Goal: Use online tool/utility: Utilize a website feature to perform a specific function

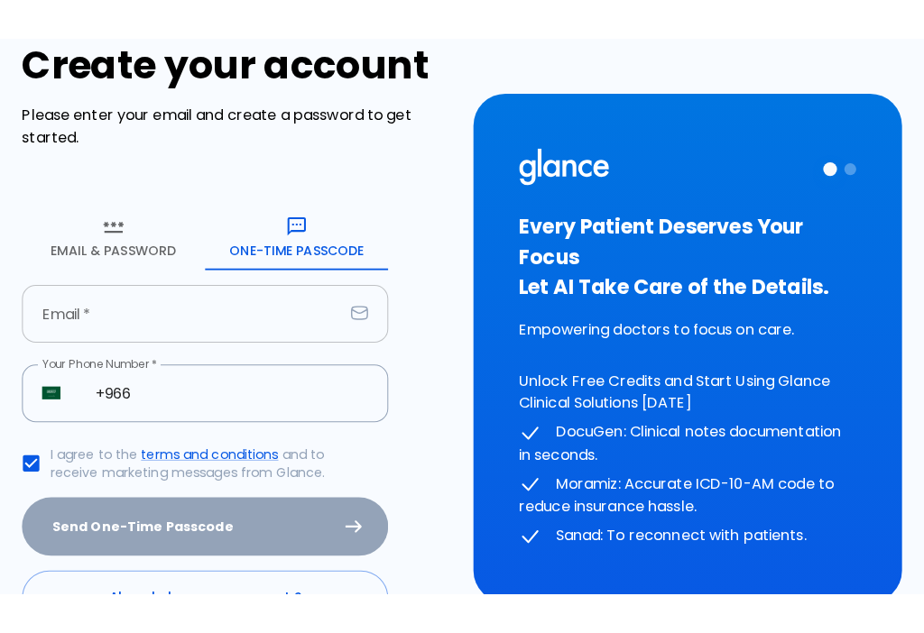
scroll to position [90, 0]
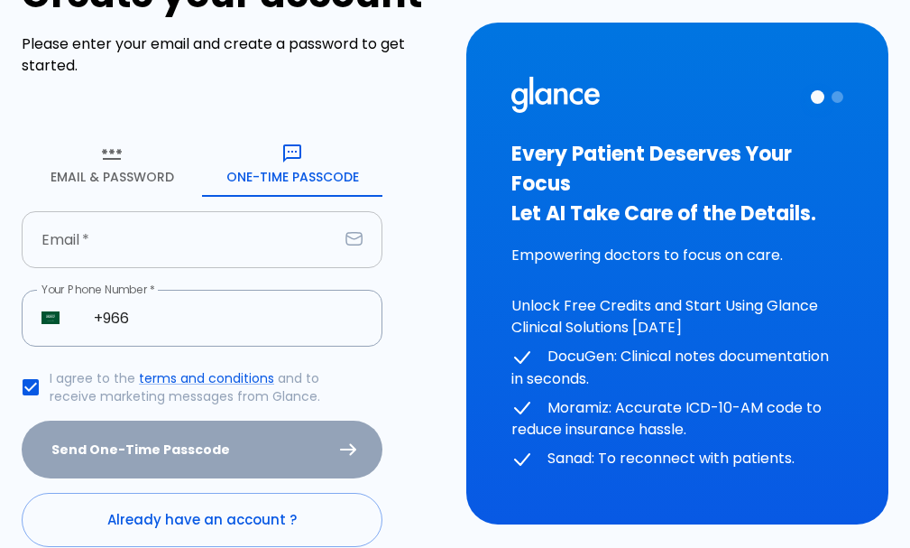
click at [228, 253] on input "text" at bounding box center [180, 239] width 317 height 57
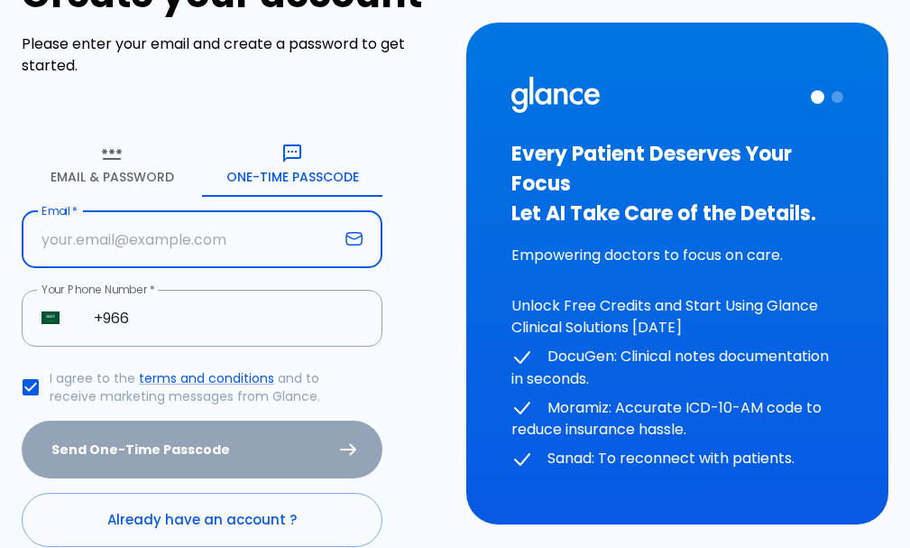
type input "[EMAIL_ADDRESS][DOMAIN_NAME]"
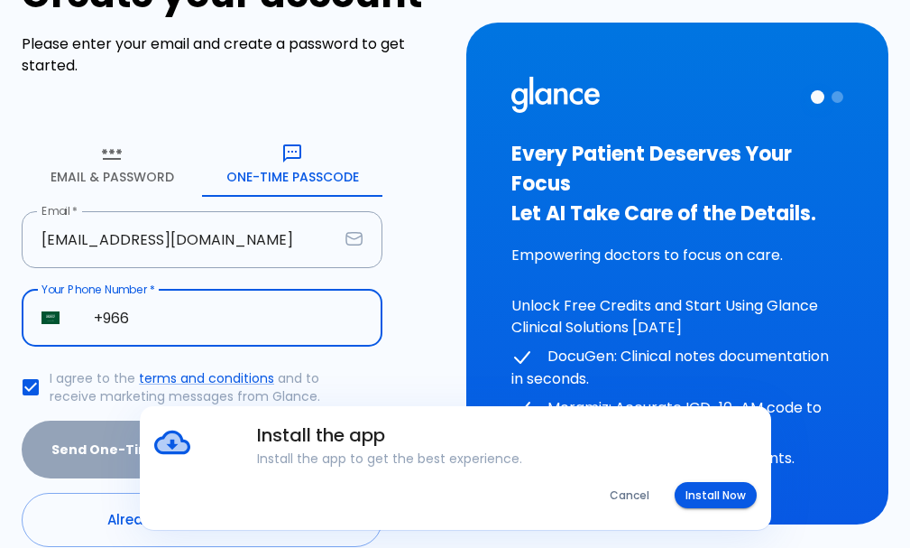
click at [151, 309] on input "+966" at bounding box center [228, 318] width 309 height 57
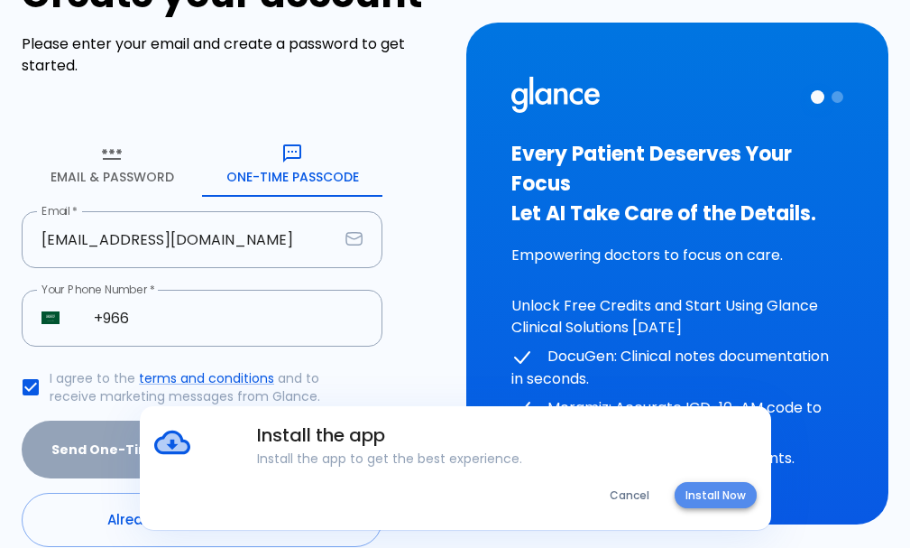
click at [705, 493] on button "Install Now" at bounding box center [716, 495] width 82 height 26
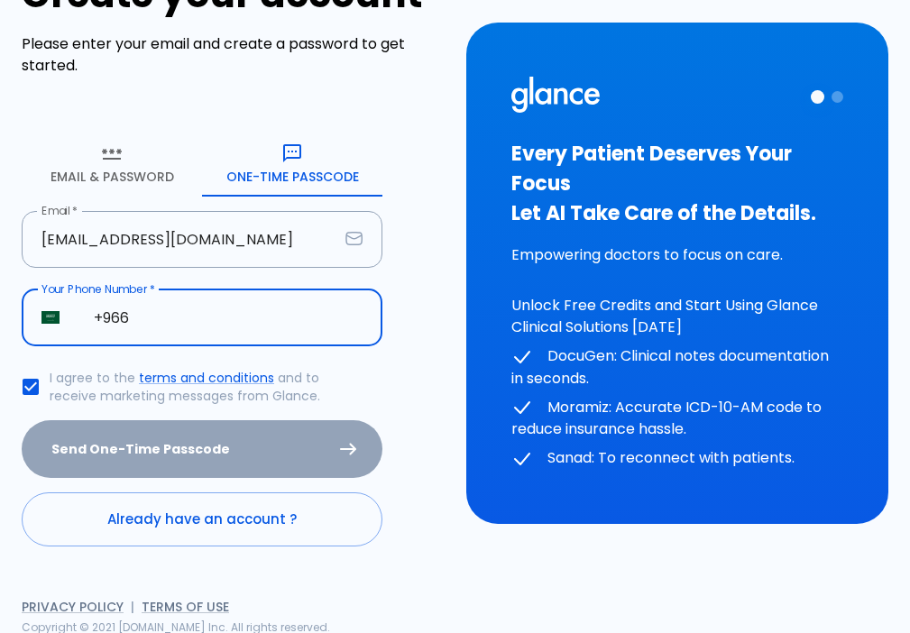
click at [178, 329] on input "+966" at bounding box center [228, 318] width 309 height 57
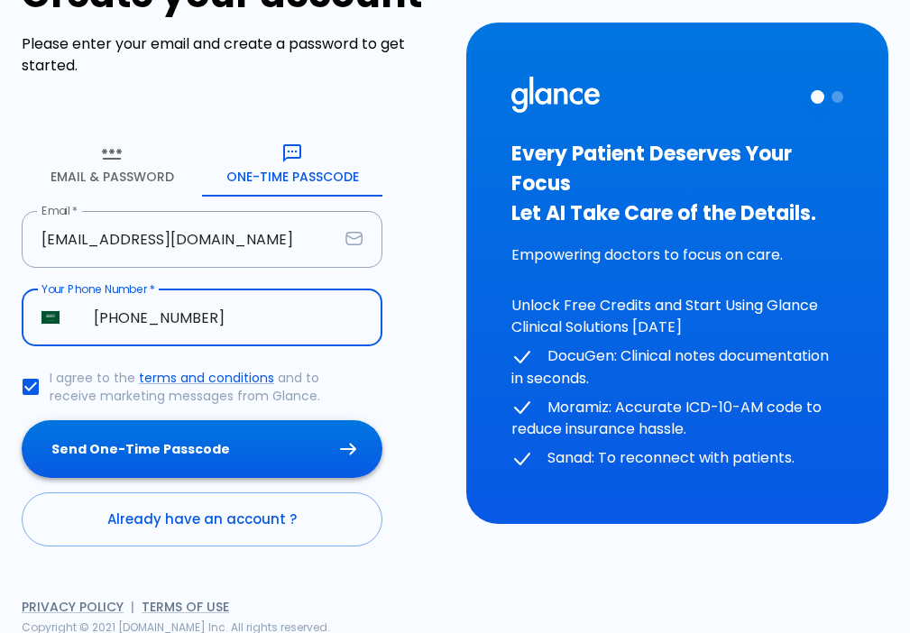
type input "[PHONE_NUMBER]"
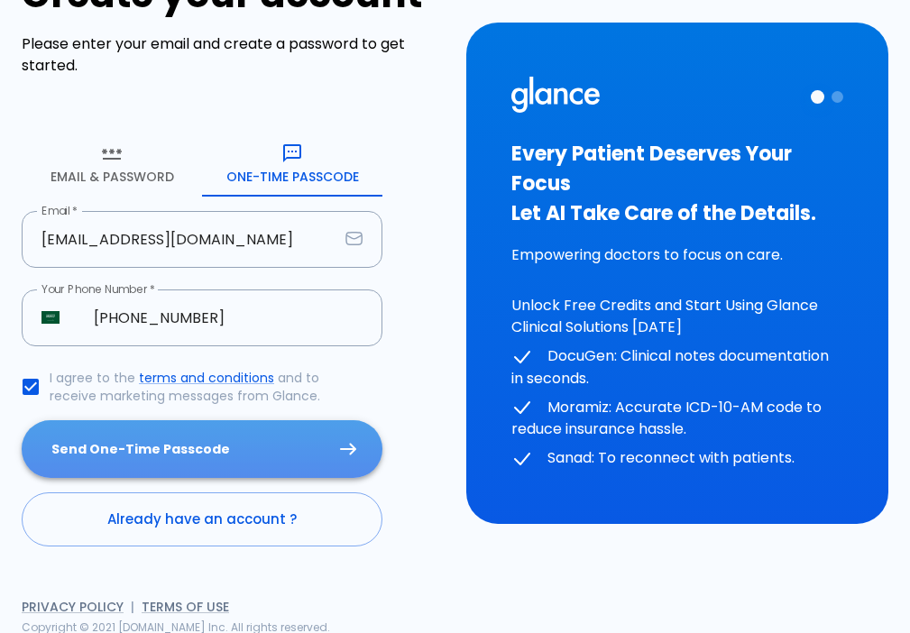
click at [143, 438] on button "Send One-Time Passcode" at bounding box center [202, 449] width 361 height 59
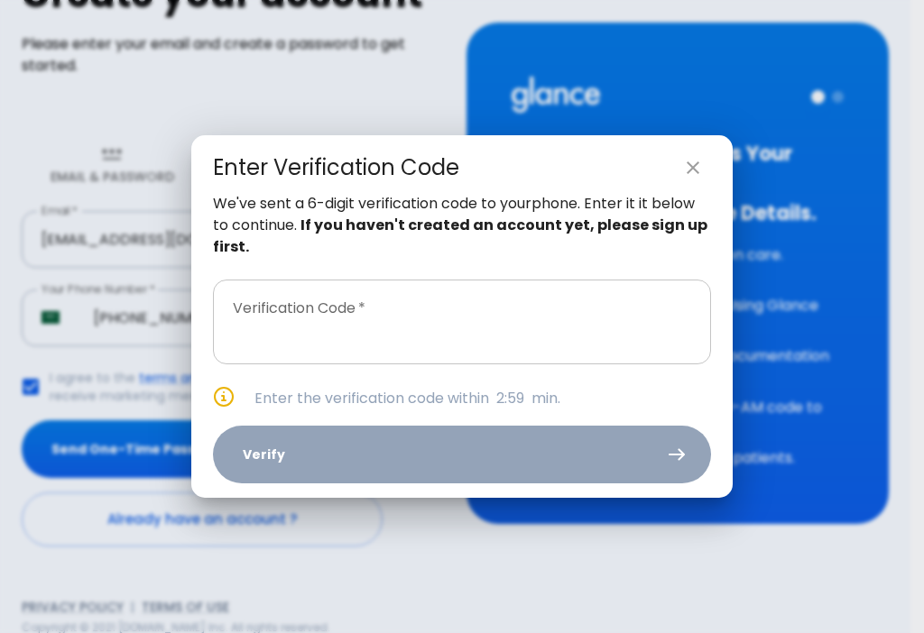
click at [350, 343] on input "text" at bounding box center [462, 322] width 498 height 85
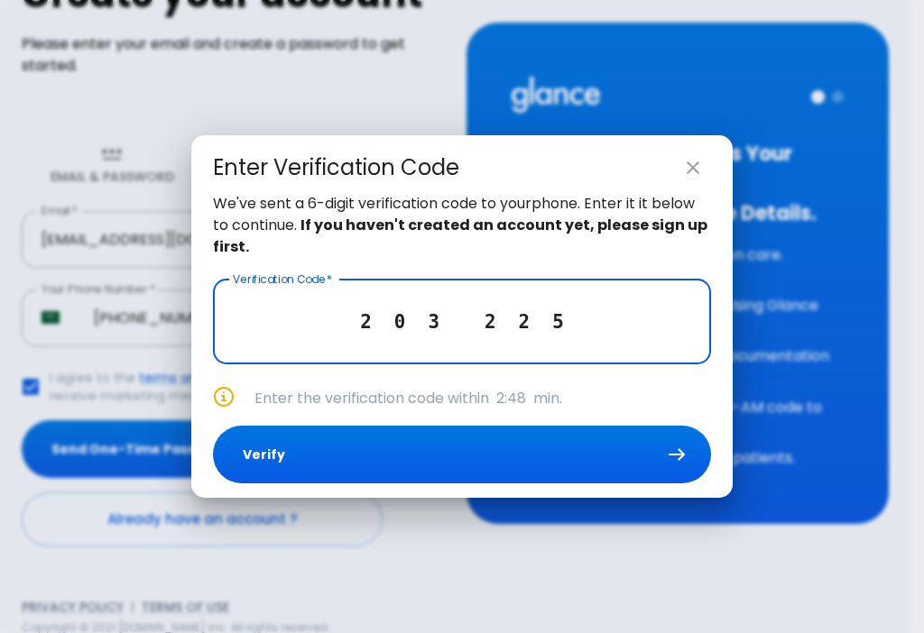
type input "2 0 3 2 2 5"
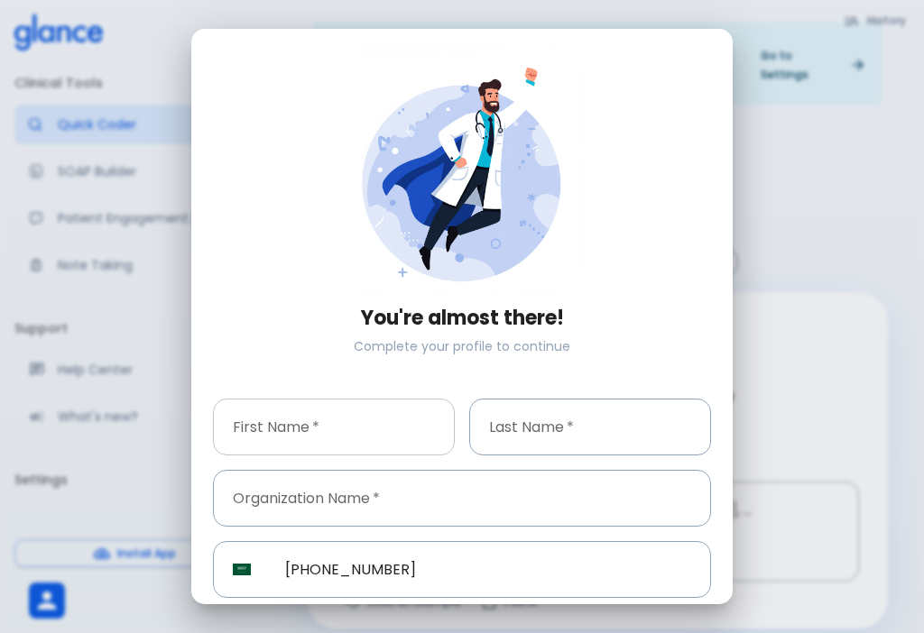
click at [266, 430] on input "text" at bounding box center [334, 427] width 242 height 57
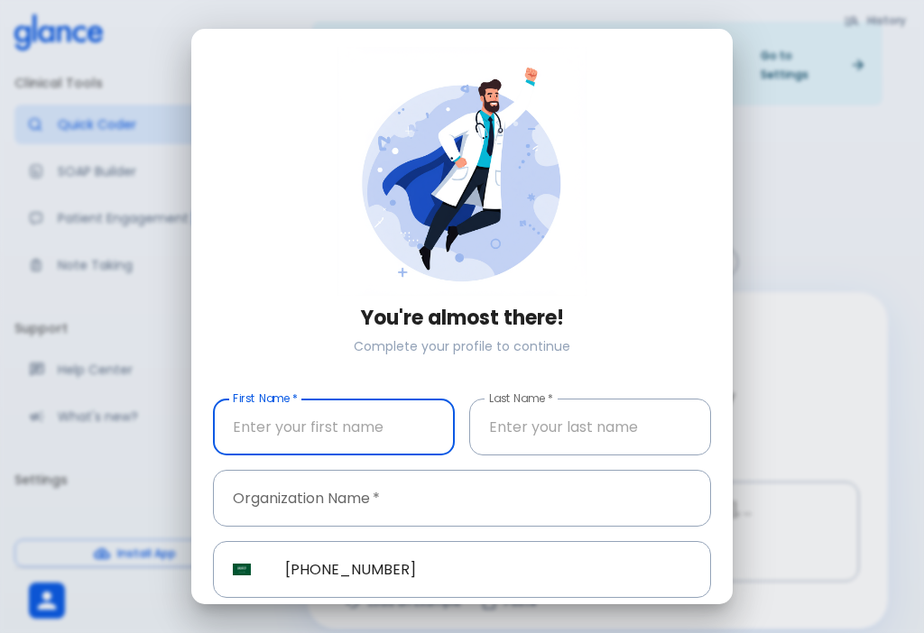
type input "[PERSON_NAME] [PERSON_NAME]"
type input "[PERSON_NAME]"
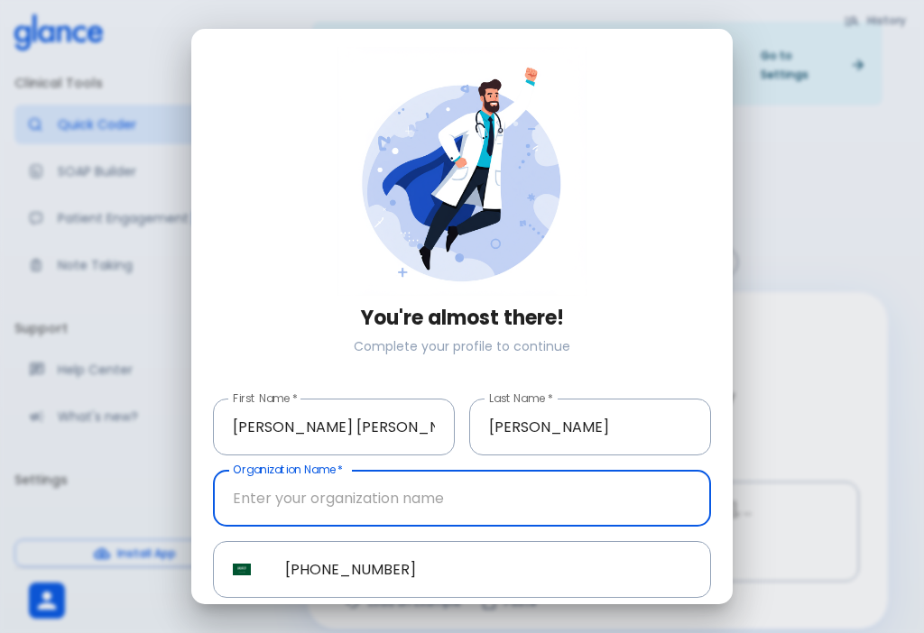
click at [418, 489] on input "text" at bounding box center [462, 498] width 498 height 57
type input "Shifasultan polyclinic"
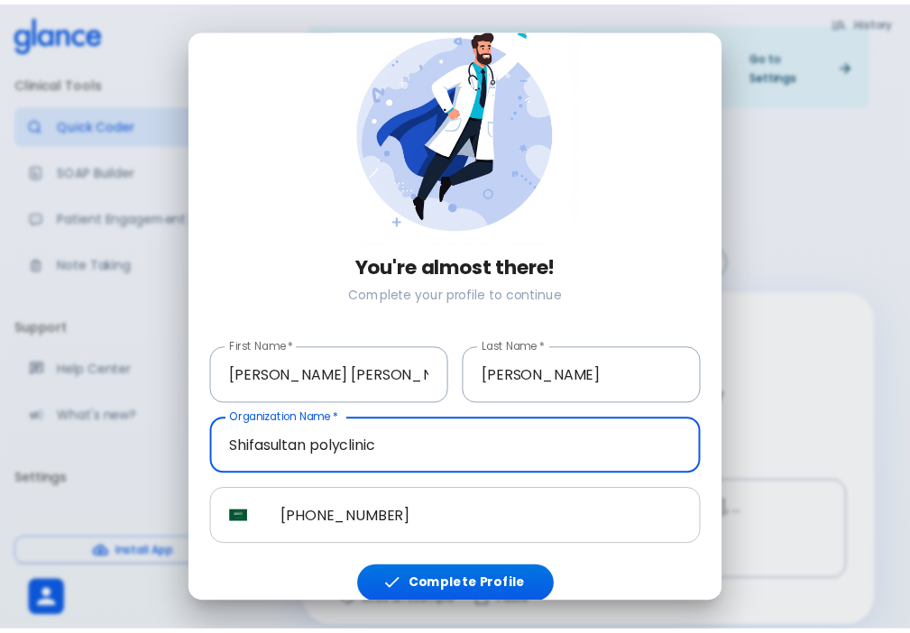
scroll to position [63, 0]
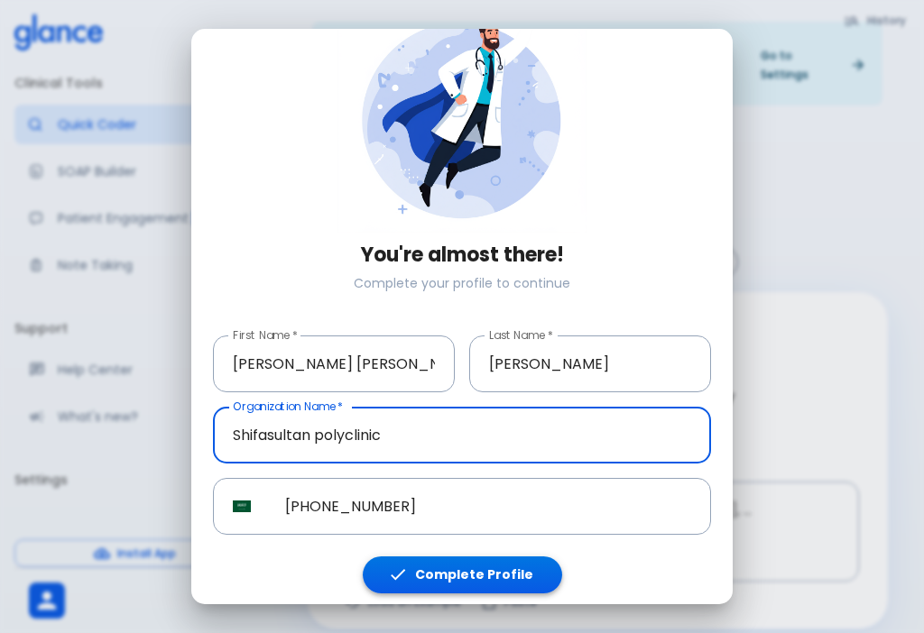
click at [447, 547] on button "Complete Profile" at bounding box center [462, 575] width 199 height 37
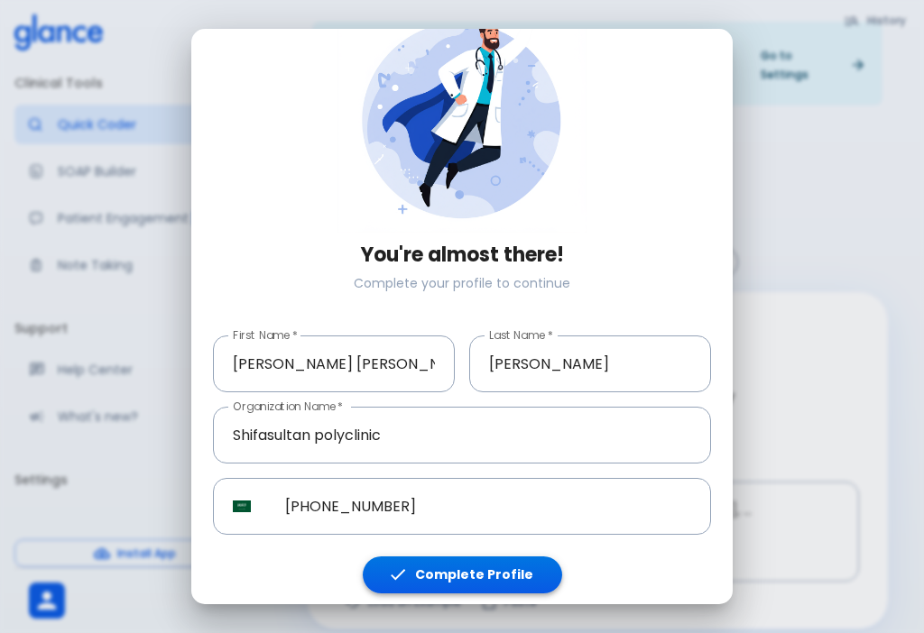
click at [447, 547] on button "Complete Profile" at bounding box center [462, 575] width 199 height 37
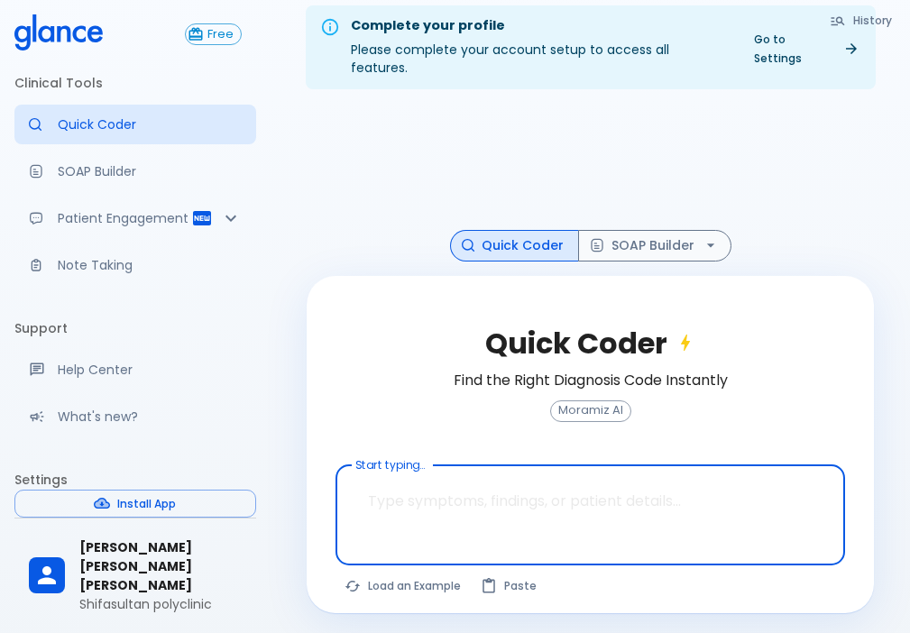
scroll to position [43, 0]
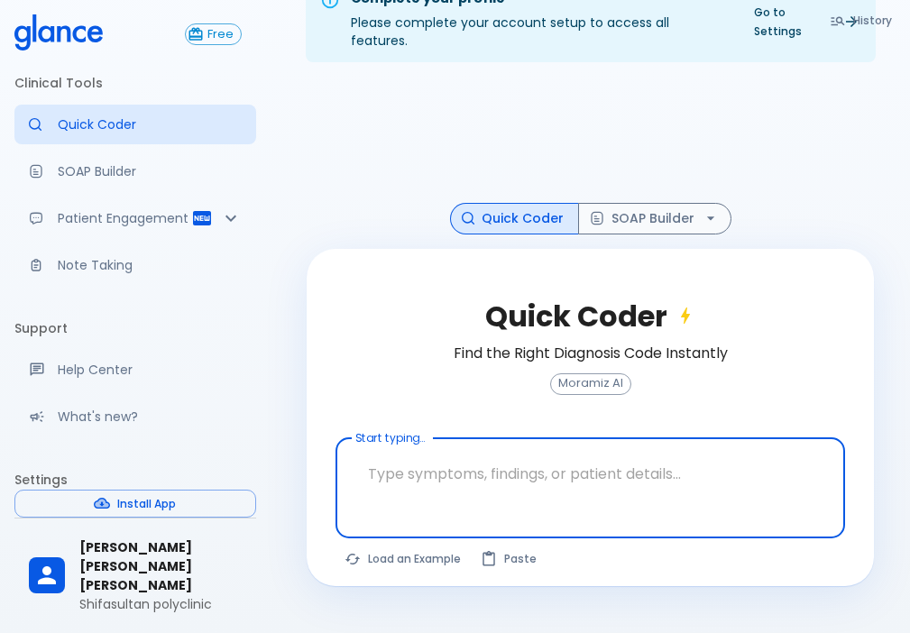
click at [447, 503] on div at bounding box center [592, 519] width 503 height 32
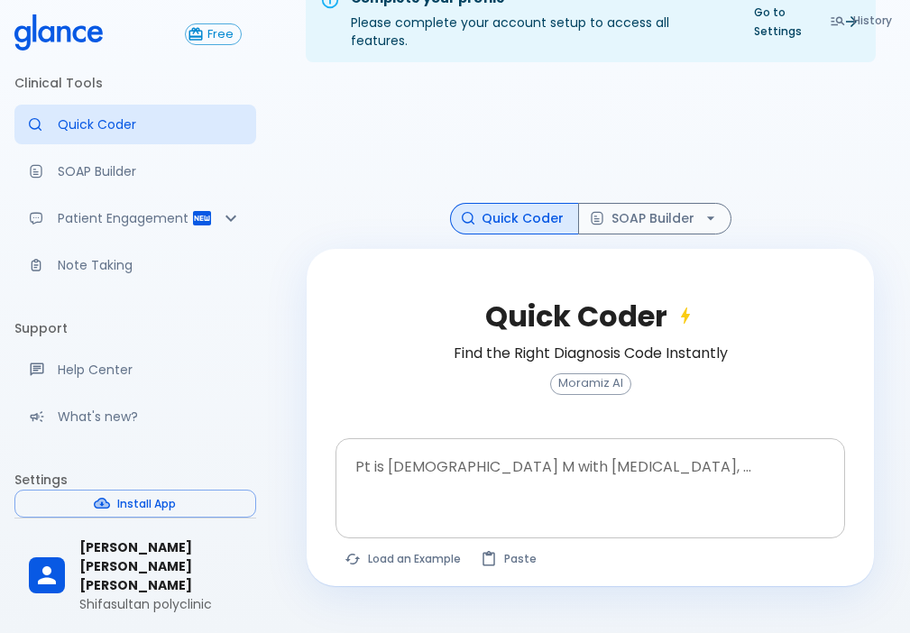
click at [439, 470] on textarea at bounding box center [590, 474] width 484 height 57
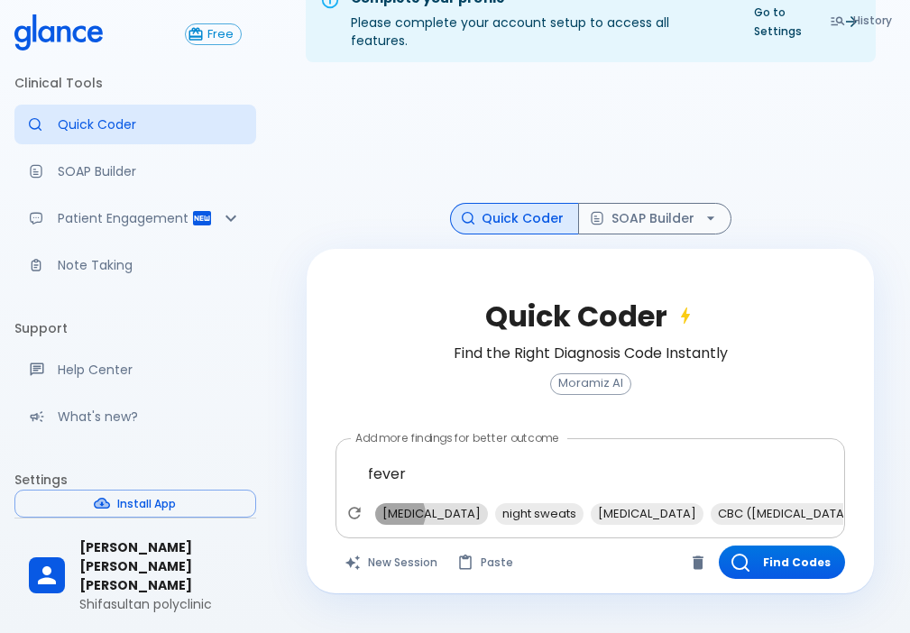
click at [399, 503] on span "[MEDICAL_DATA]" at bounding box center [431, 513] width 113 height 21
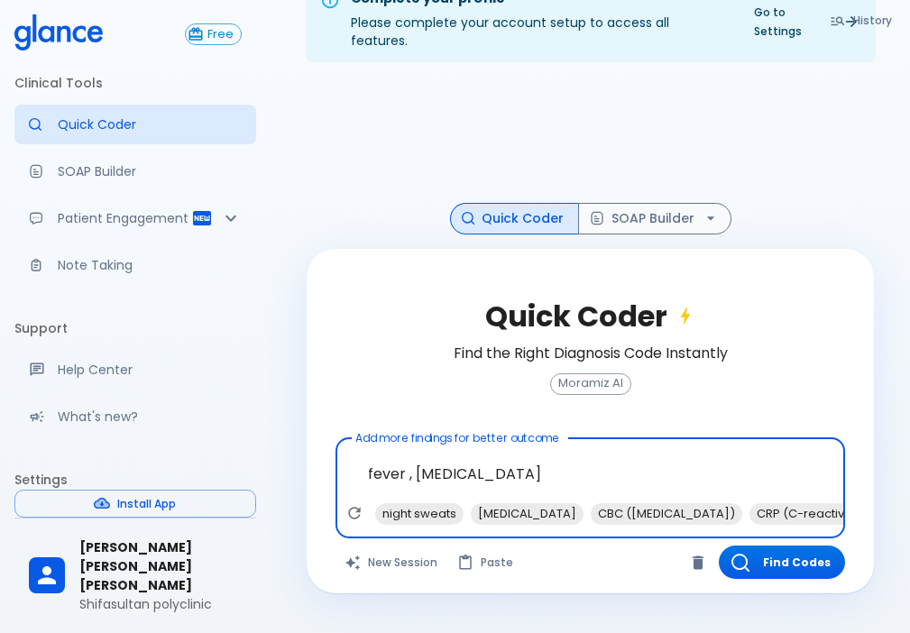
click at [399, 503] on span "night sweats" at bounding box center [419, 513] width 88 height 21
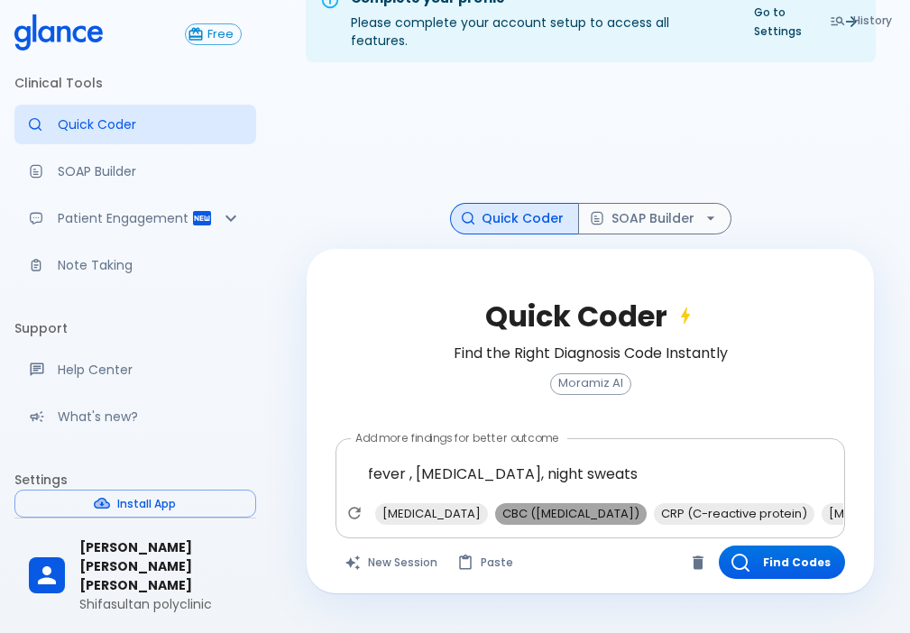
click at [521, 503] on span "CBC ([MEDICAL_DATA])" at bounding box center [571, 513] width 152 height 21
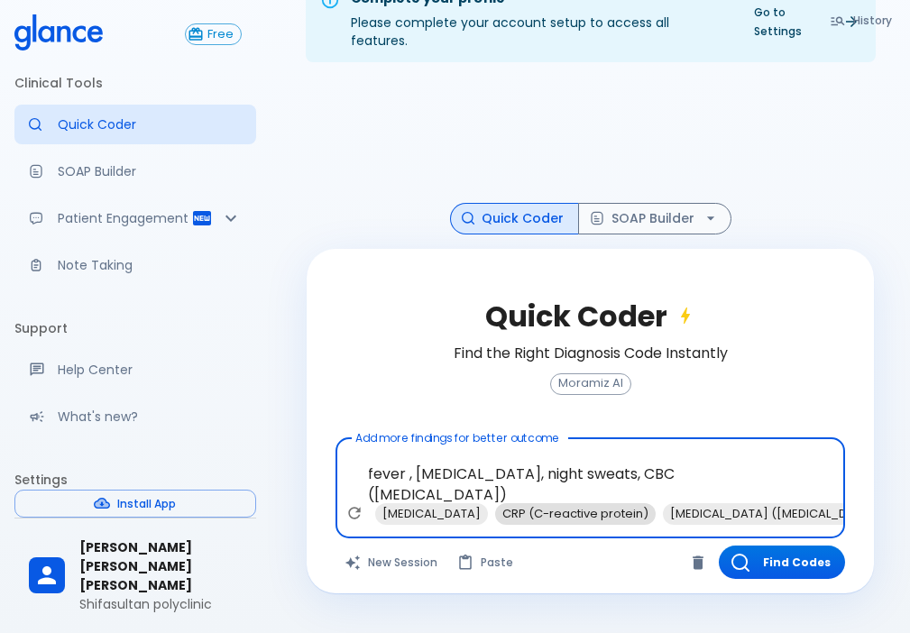
click at [567, 503] on span "CRP (C-reactive protein)" at bounding box center [575, 513] width 161 height 21
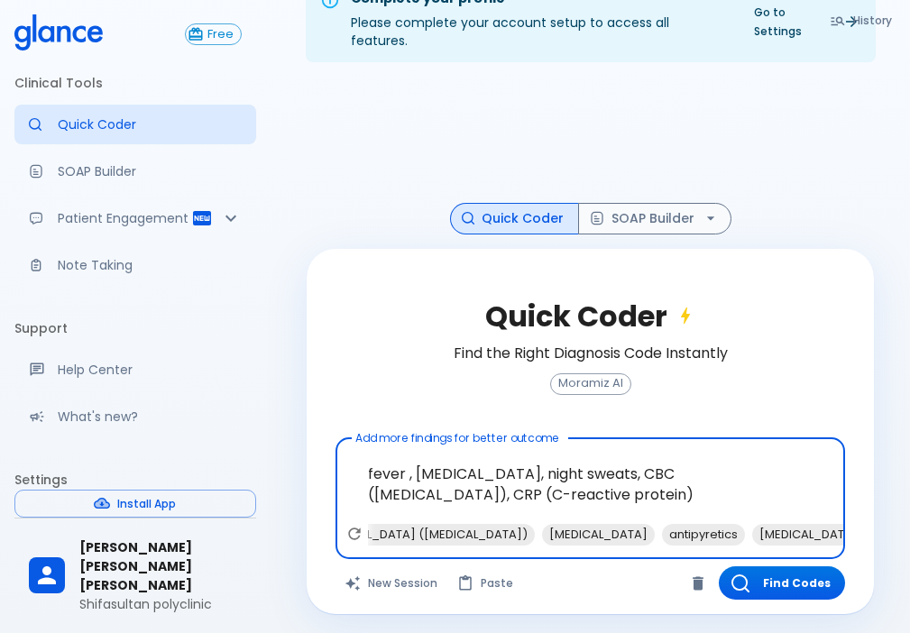
scroll to position [0, 218]
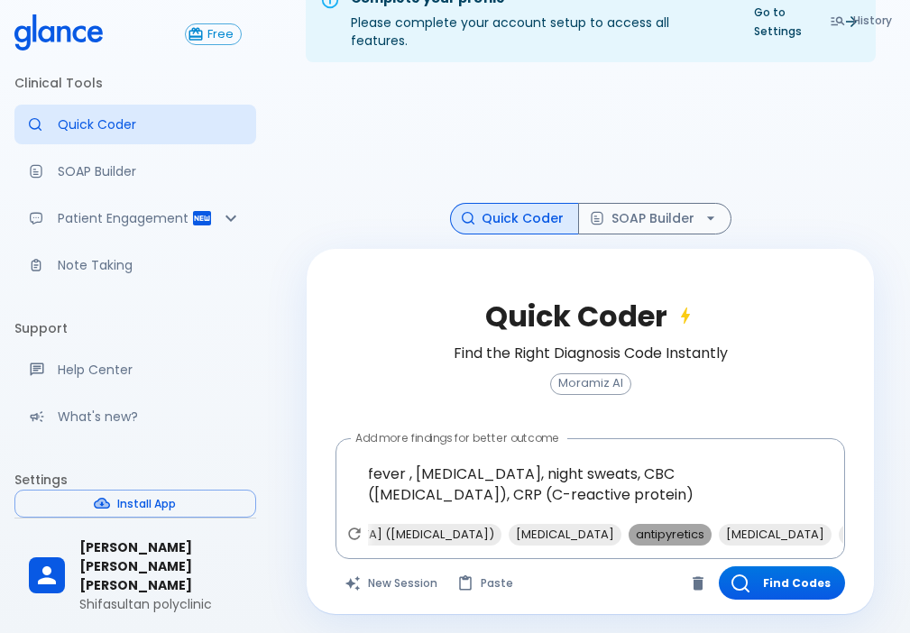
click at [629, 524] on span "antipyretics" at bounding box center [670, 534] width 83 height 21
type textarea "fever , [MEDICAL_DATA], night sweats, CBC ([MEDICAL_DATA]), CRP (C-reactive pro…"
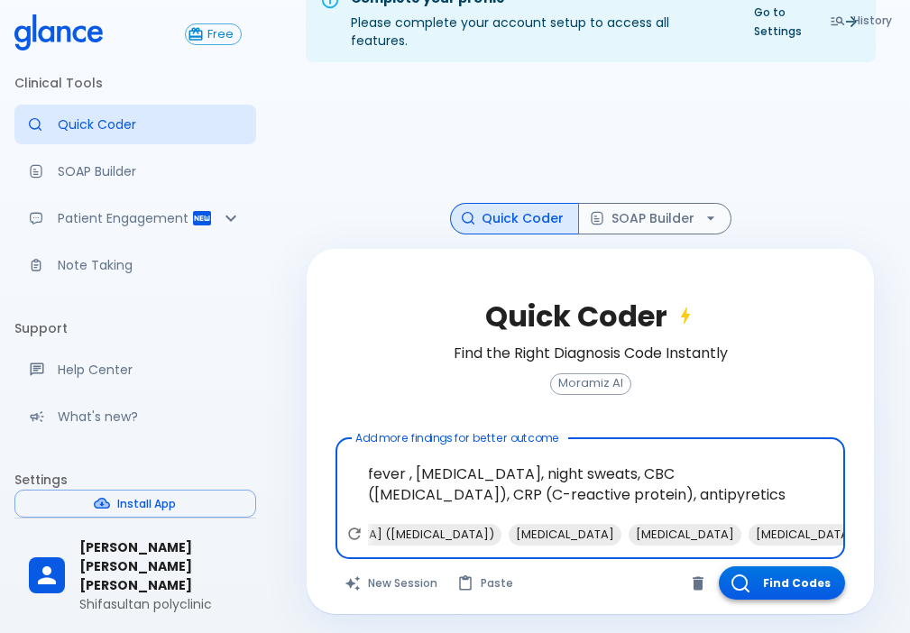
click at [743, 547] on button "Find Codes" at bounding box center [782, 583] width 126 height 33
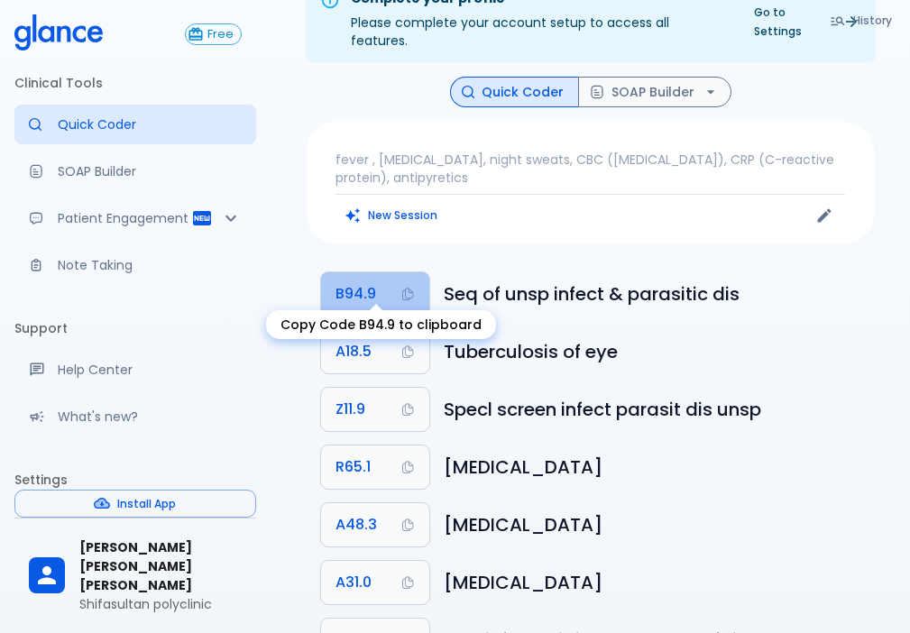
click at [358, 281] on span "B94.9" at bounding box center [356, 293] width 41 height 25
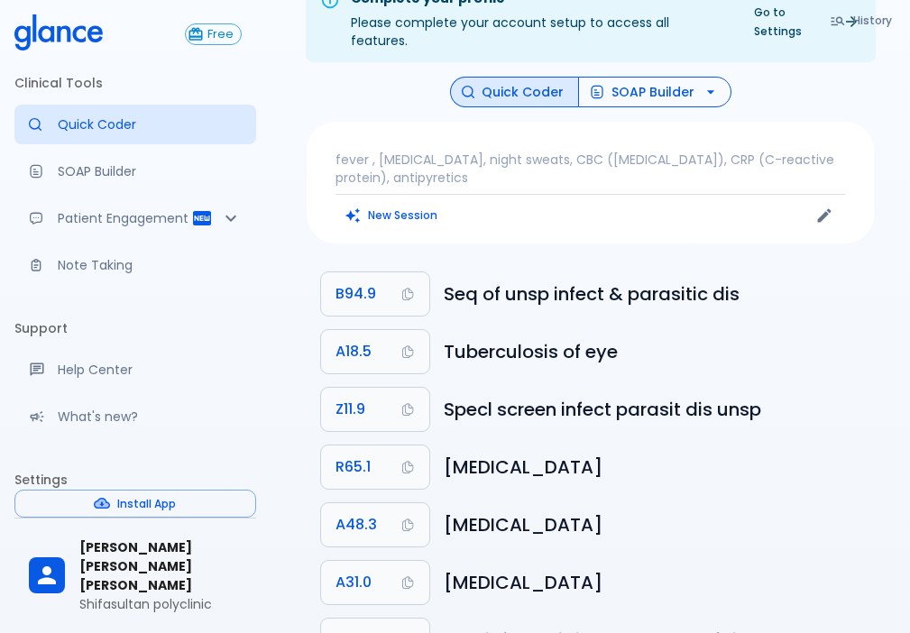
click at [638, 85] on button "SOAP Builder" at bounding box center [654, 93] width 153 height 32
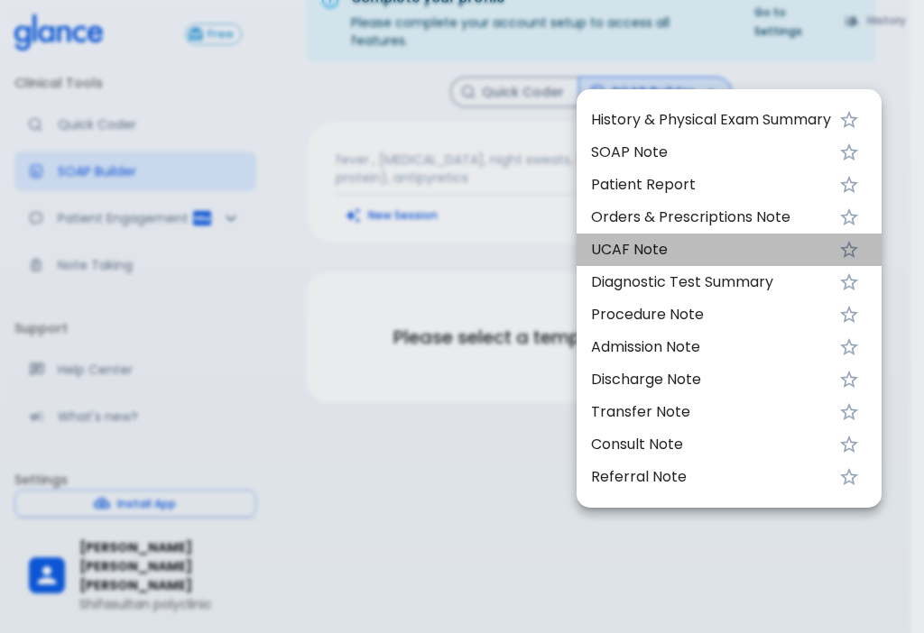
click at [627, 261] on li "UCAF Note" at bounding box center [728, 250] width 305 height 32
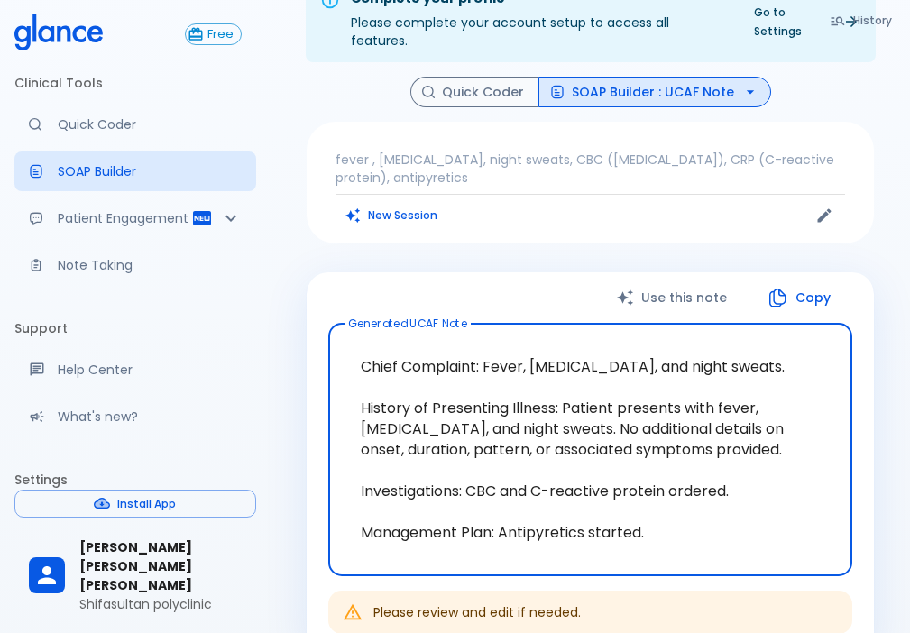
click at [803, 280] on button "Copy" at bounding box center [801, 298] width 104 height 37
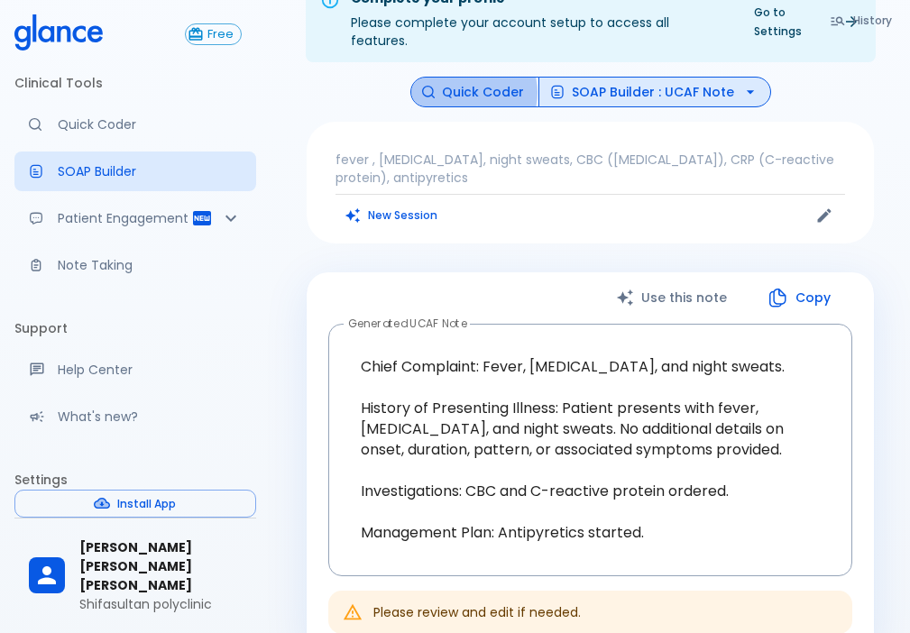
click at [475, 77] on button "Quick Coder" at bounding box center [474, 93] width 129 height 32
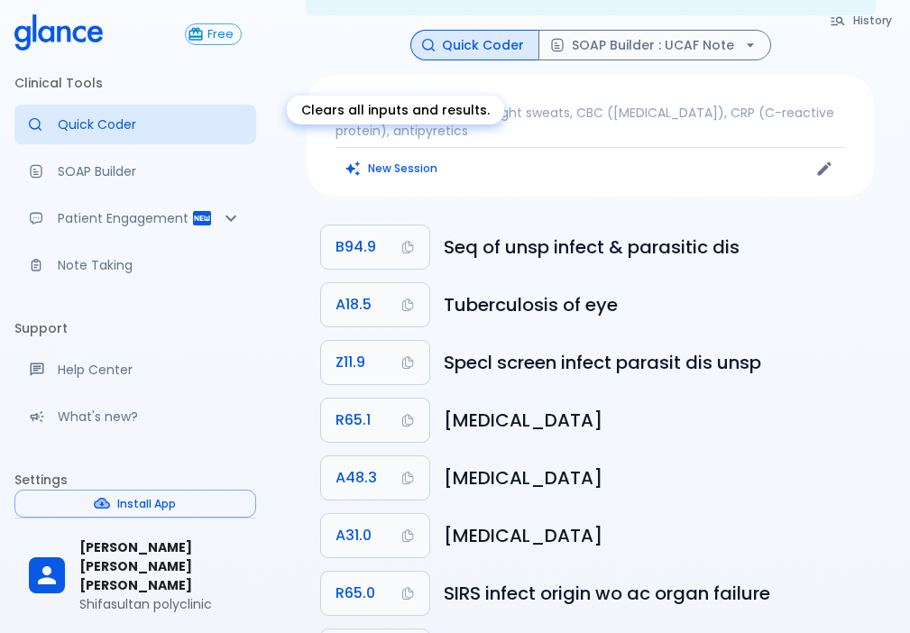
click at [401, 155] on button "New Session" at bounding box center [392, 168] width 113 height 26
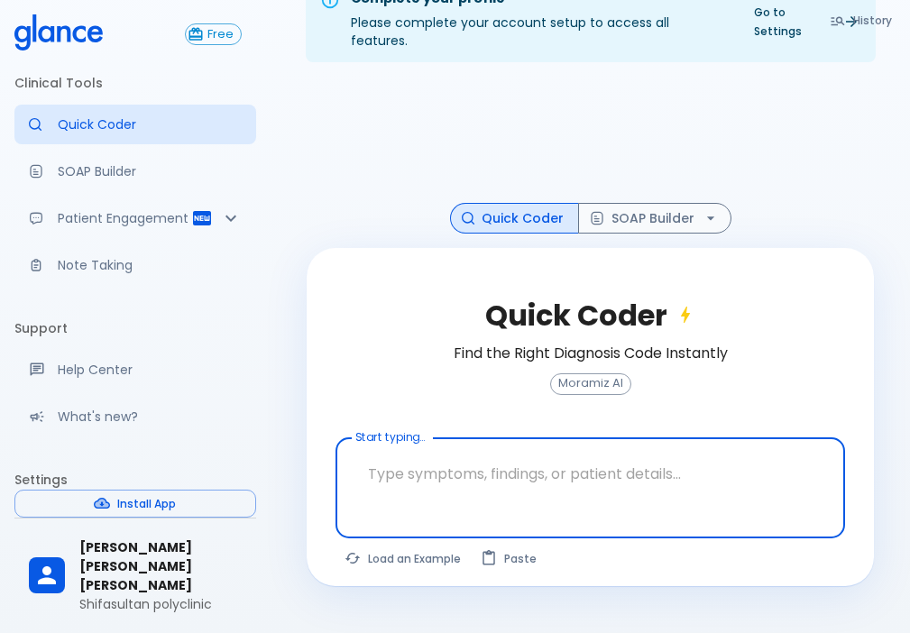
scroll to position [43, 0]
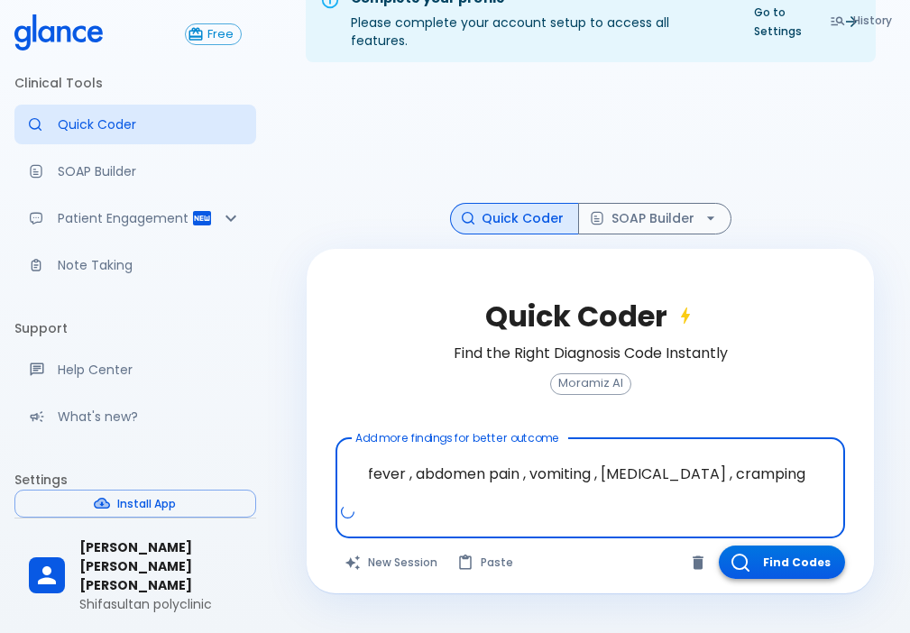
type textarea "fever , abdomen pain , vomiting , [MEDICAL_DATA] , cramping"
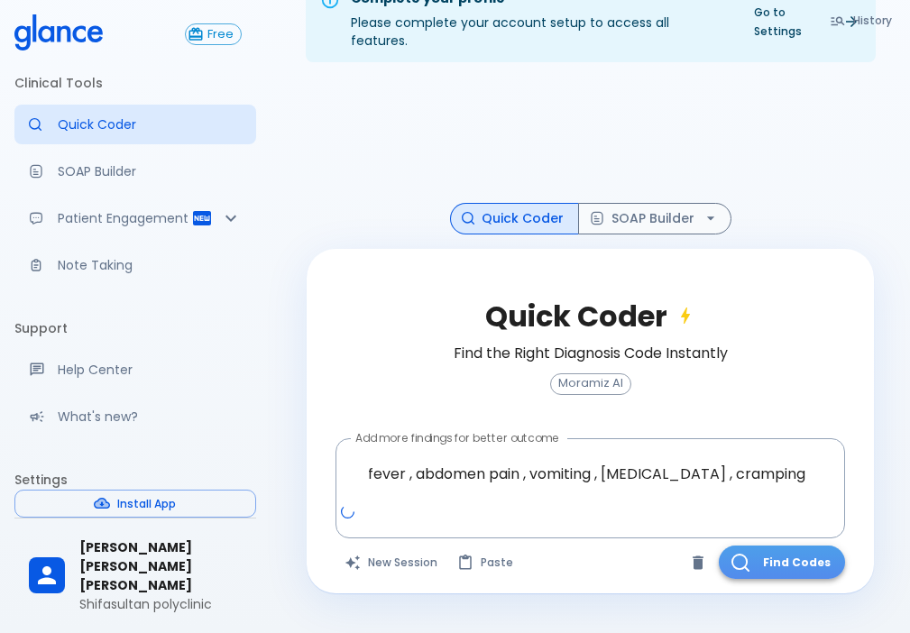
click at [801, 547] on button "Find Codes" at bounding box center [782, 562] width 126 height 33
